Goal: Task Accomplishment & Management: Use online tool/utility

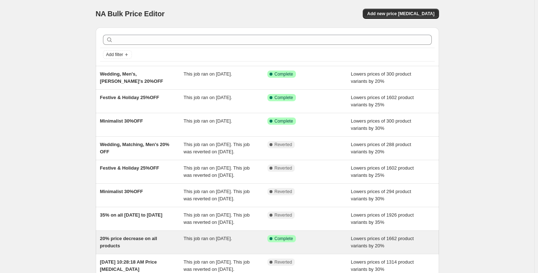
click at [331, 254] on div "20% price decrease on all products This job ran on [DATE]. Success Complete Com…" at bounding box center [267, 241] width 343 height 23
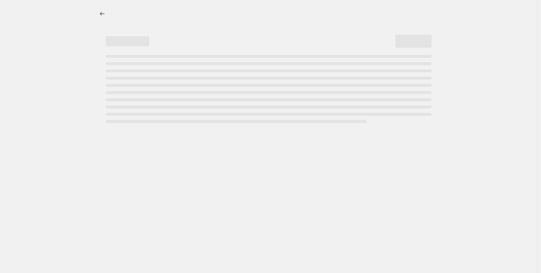
select select "percentage"
select select "remove"
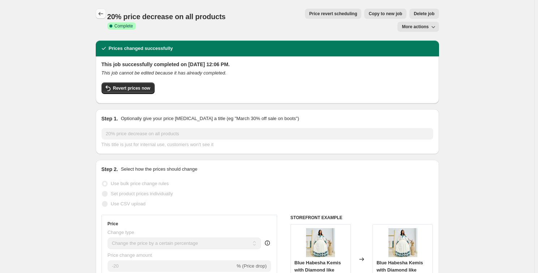
click at [102, 17] on icon "Price change jobs" at bounding box center [100, 13] width 7 height 7
